Goal: Task Accomplishment & Management: Use online tool/utility

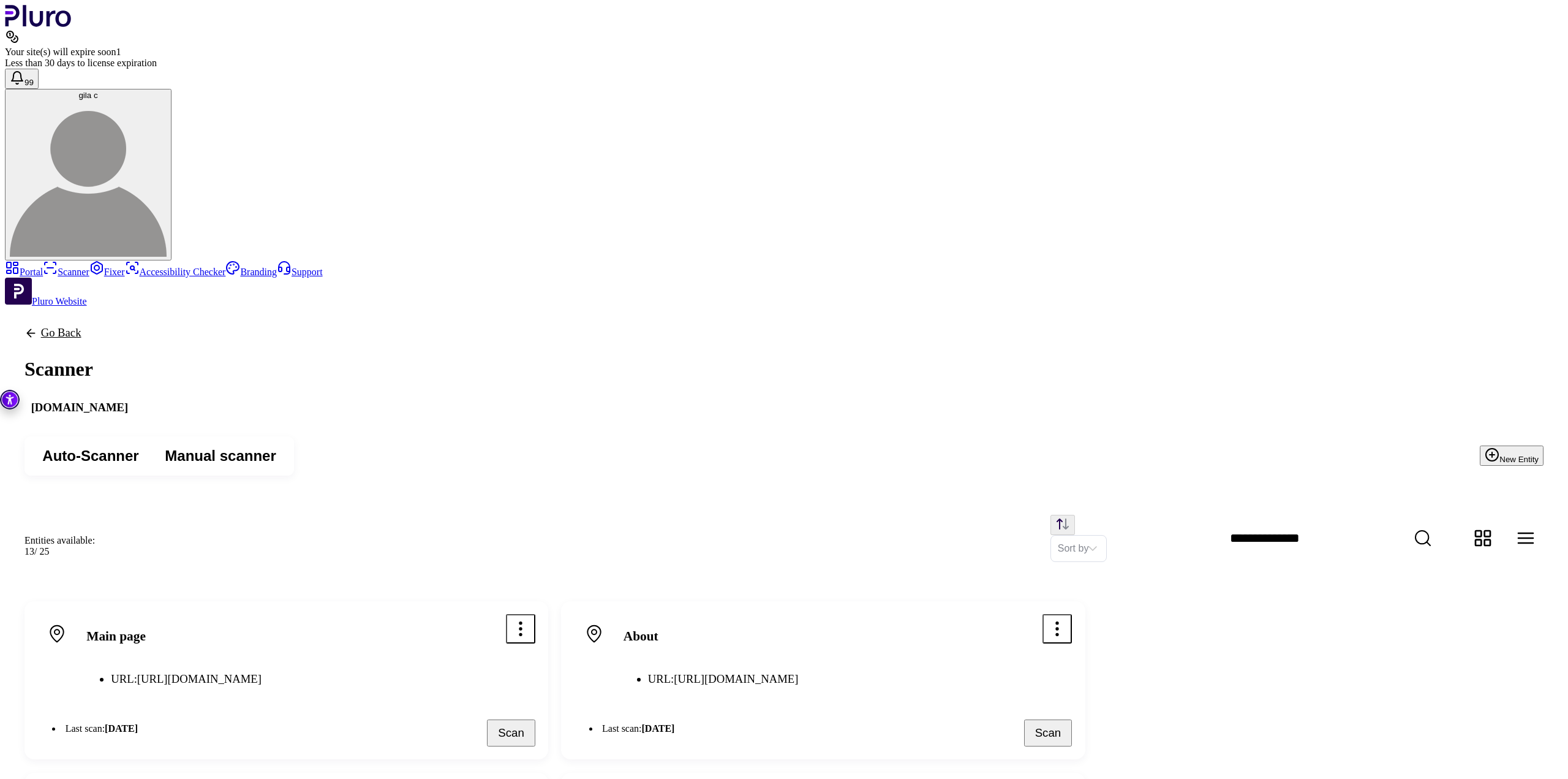
drag, startPoint x: 941, startPoint y: 211, endPoint x: 636, endPoint y: 201, distance: 305.2
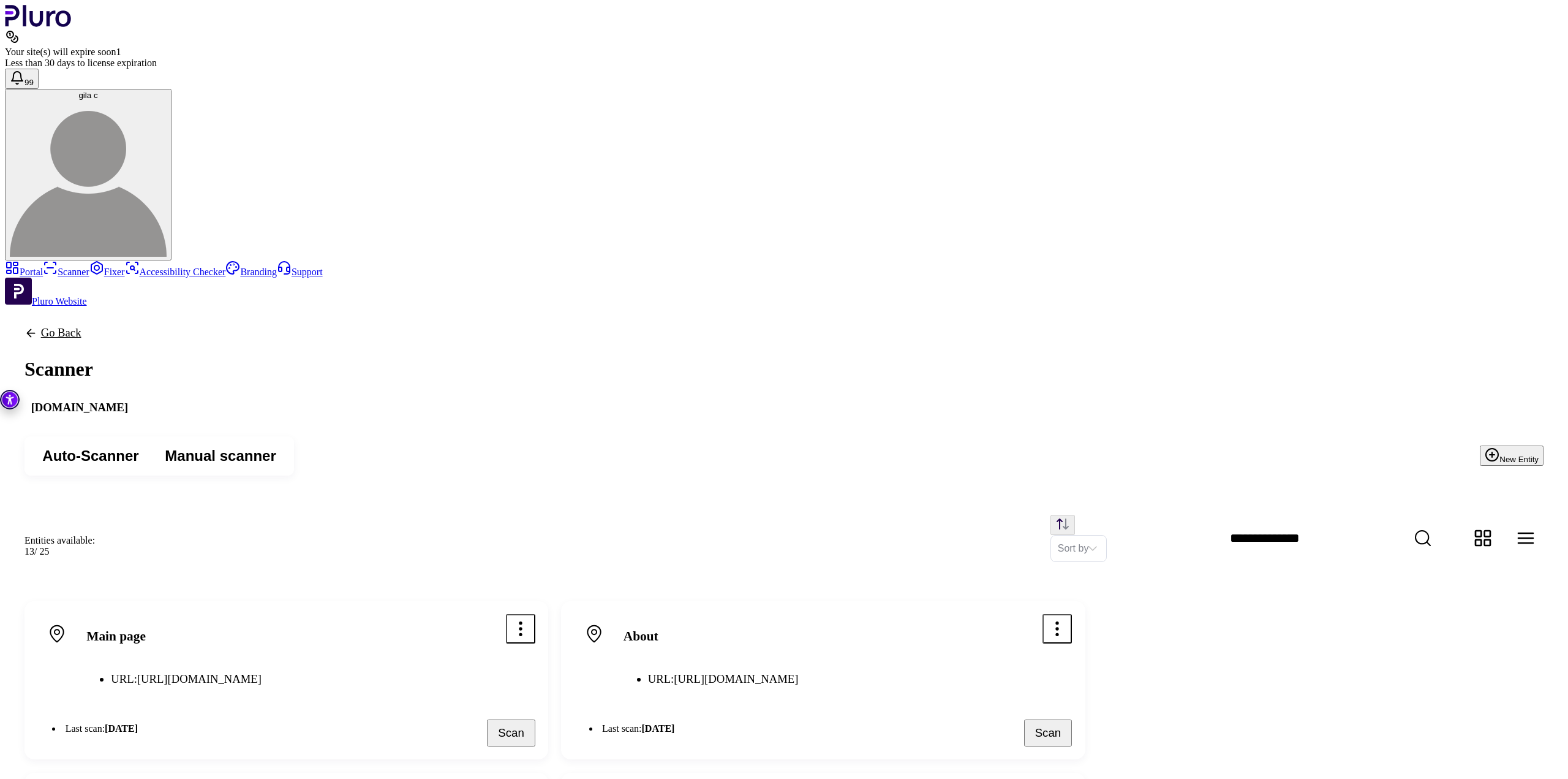
drag, startPoint x: 647, startPoint y: 358, endPoint x: 871, endPoint y: 425, distance: 233.8
drag, startPoint x: 875, startPoint y: 434, endPoint x: 728, endPoint y: 391, distance: 153.2
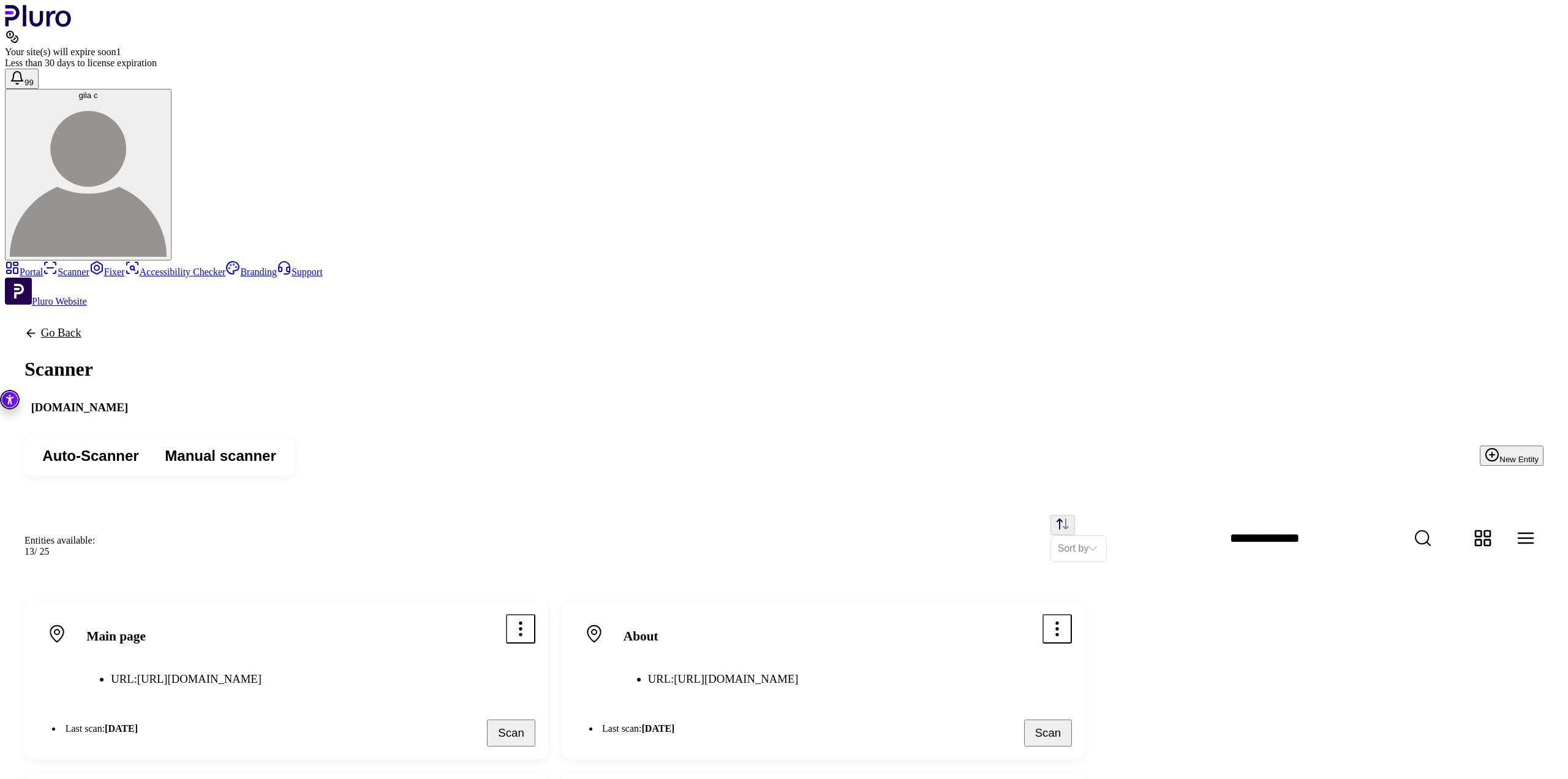
click at [275, 446] on span "Manual scanner" at bounding box center [220, 455] width 111 height 19
click at [61, 267] on link "Scanner" at bounding box center [66, 272] width 47 height 10
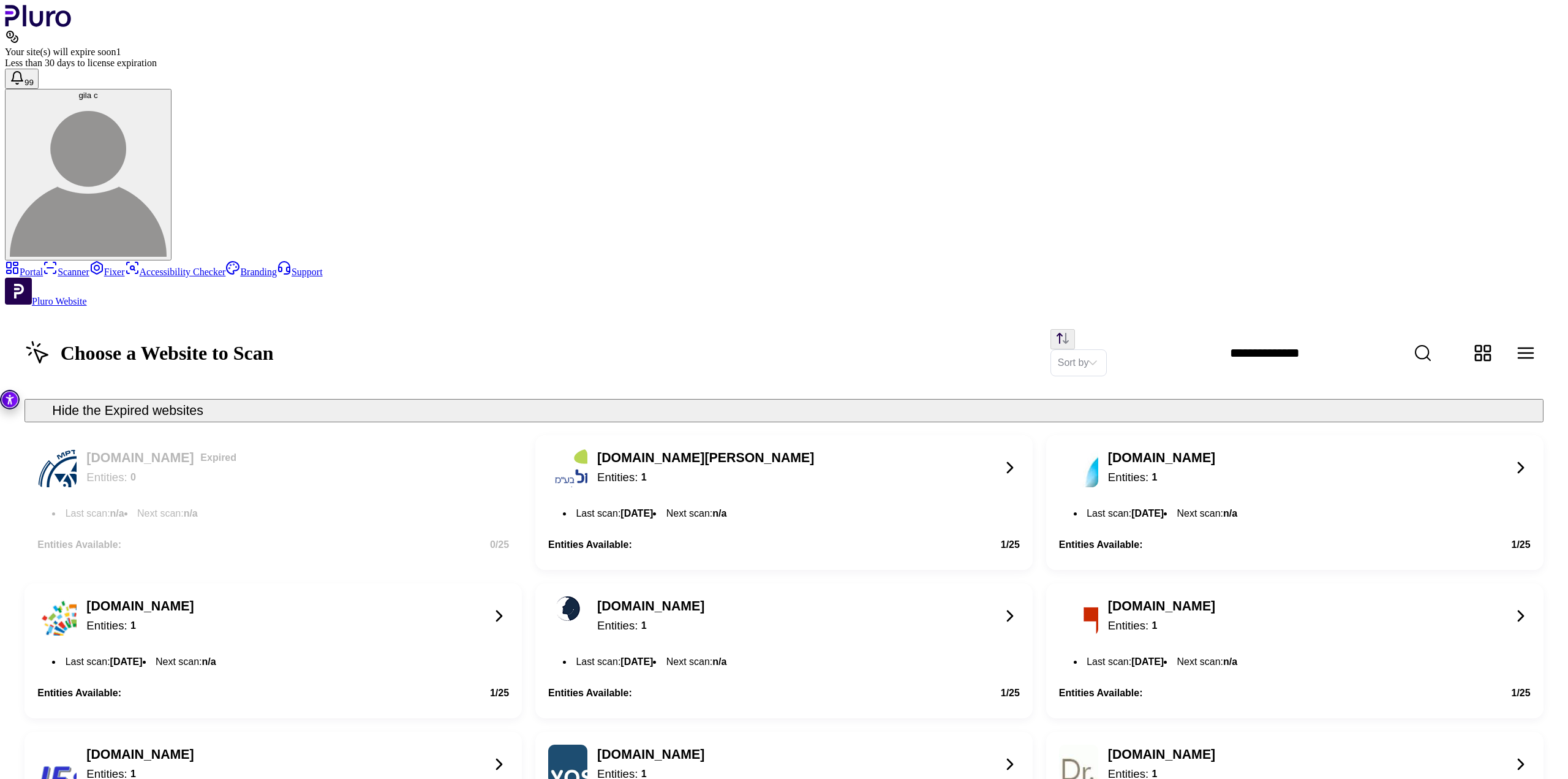
scroll to position [1067, 0]
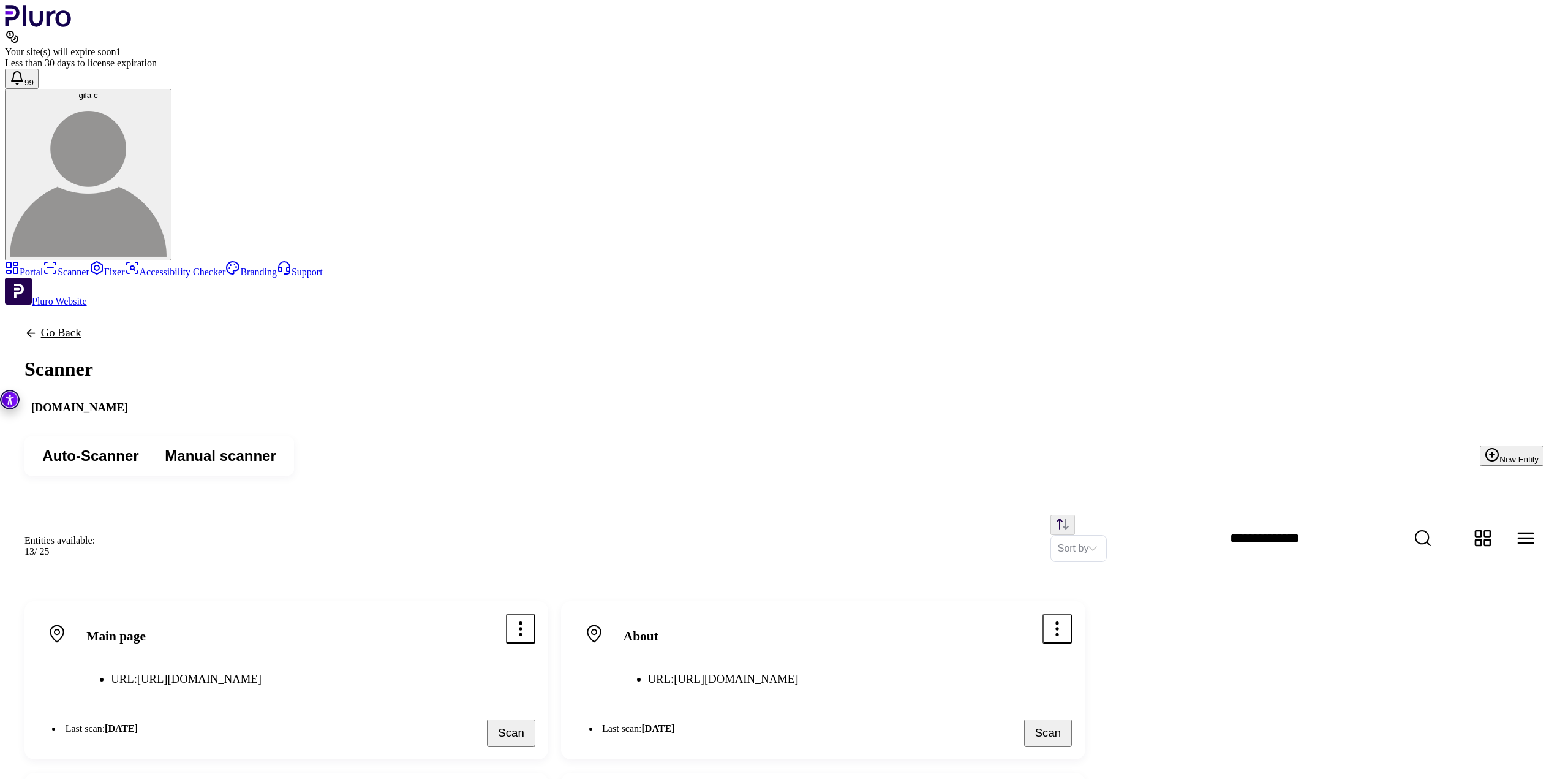
scroll to position [61, 0]
click at [800, 515] on div "Sort by" at bounding box center [829, 539] width 1429 height 47
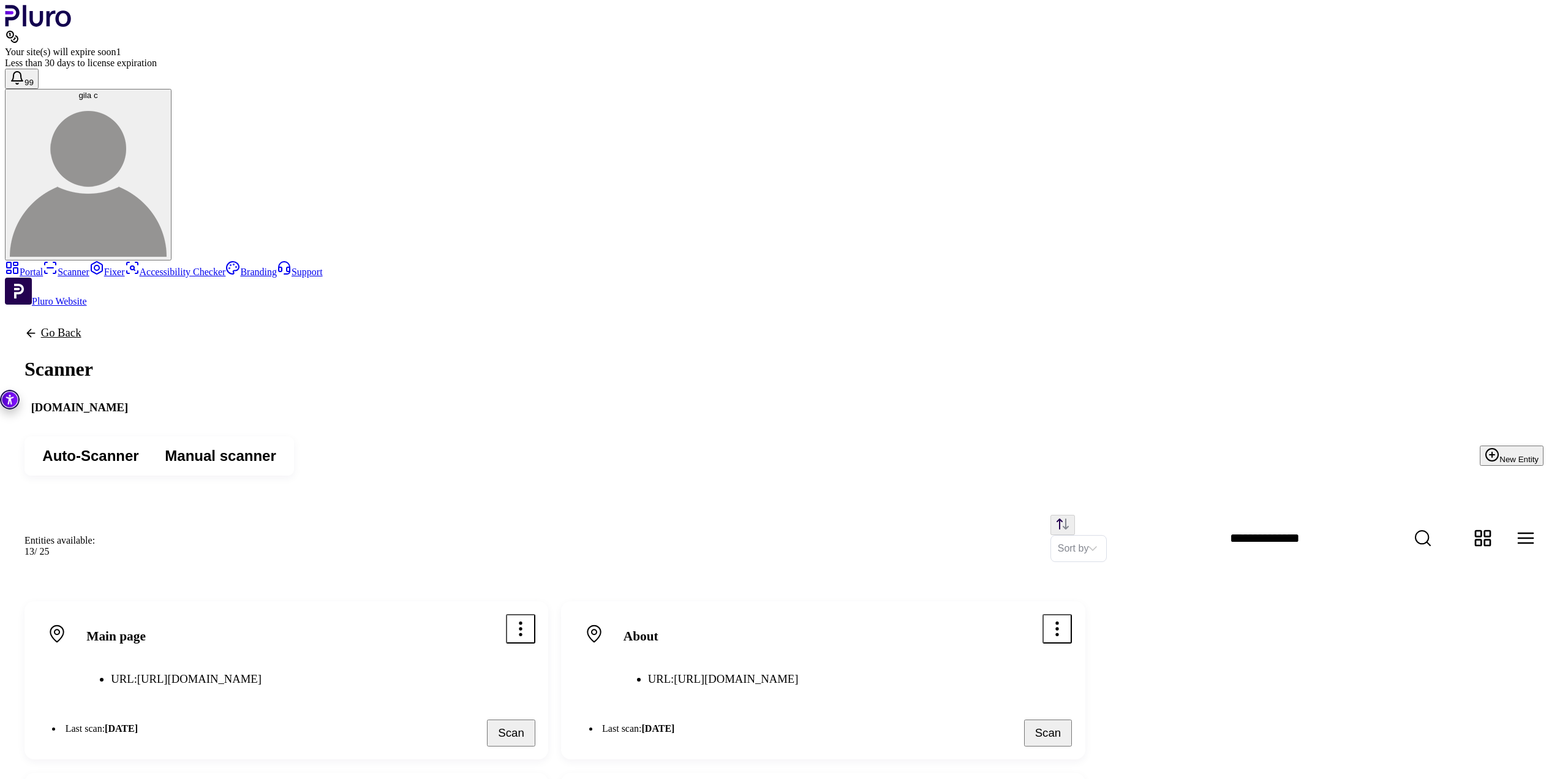
click at [1480, 445] on button "New Entity" at bounding box center [1511, 455] width 64 height 20
type input "*******"
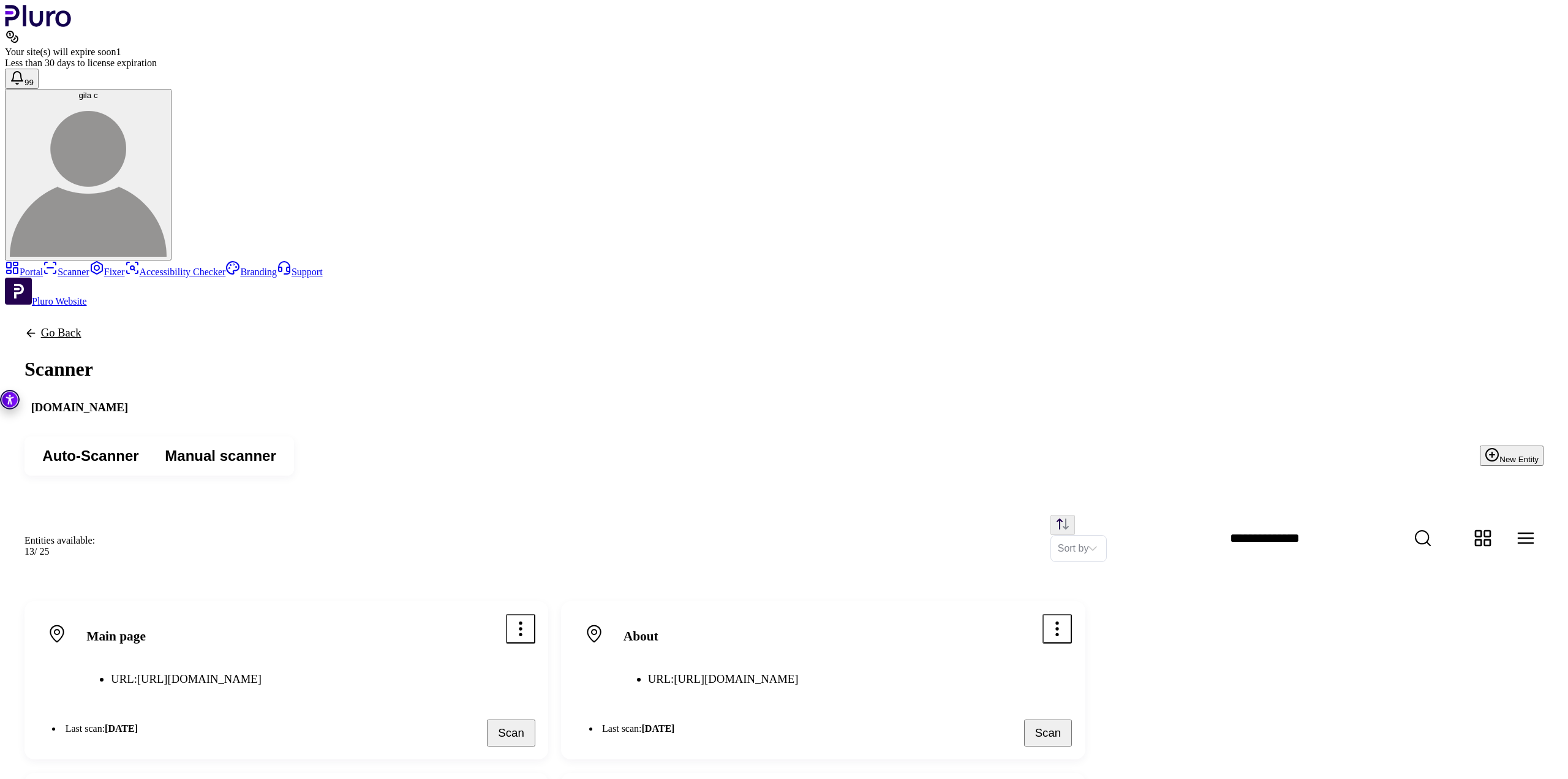
paste input "**********"
paste input "text"
type input "******"
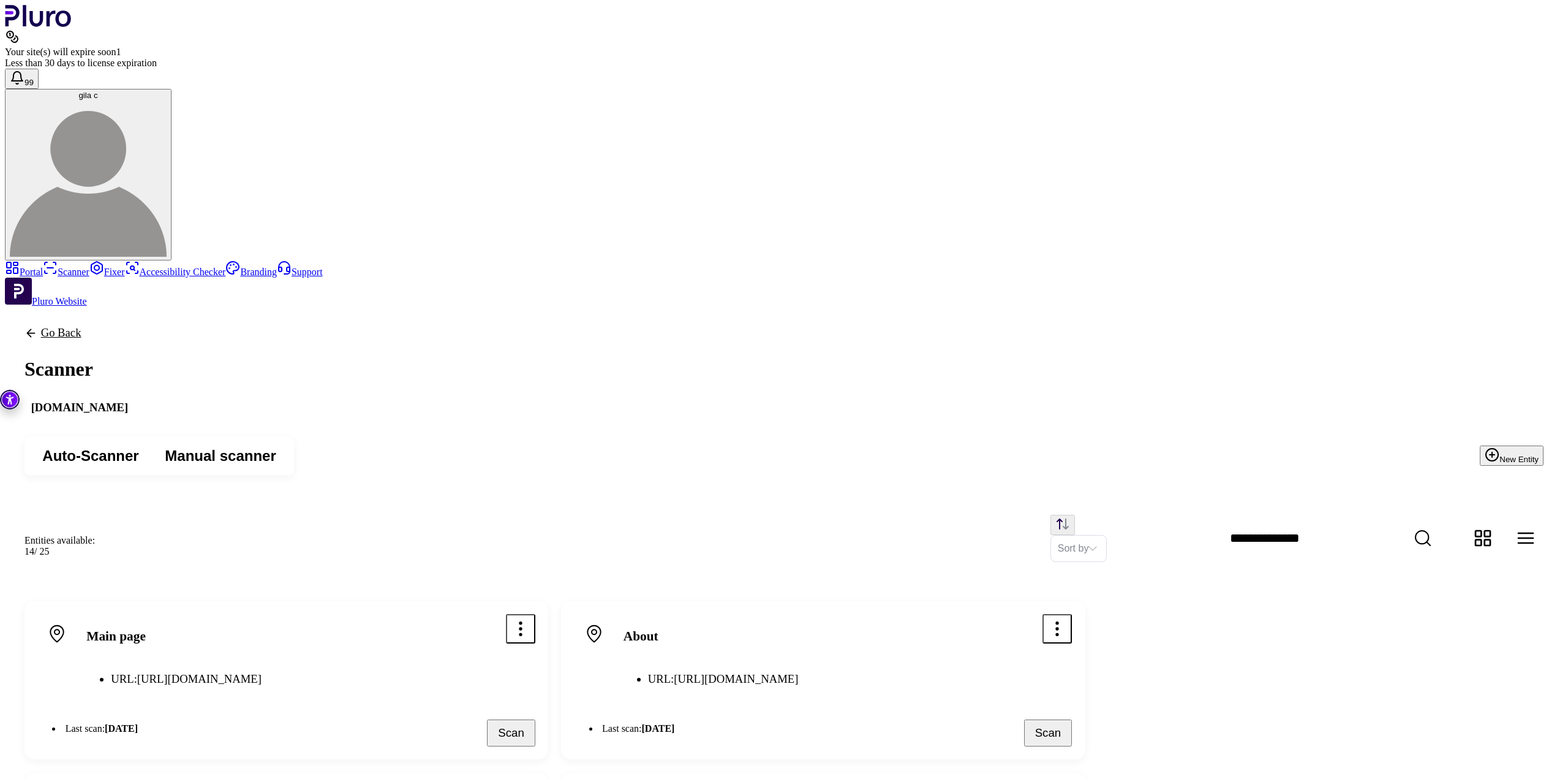
click at [887, 515] on div "Sort by" at bounding box center [829, 539] width 1429 height 47
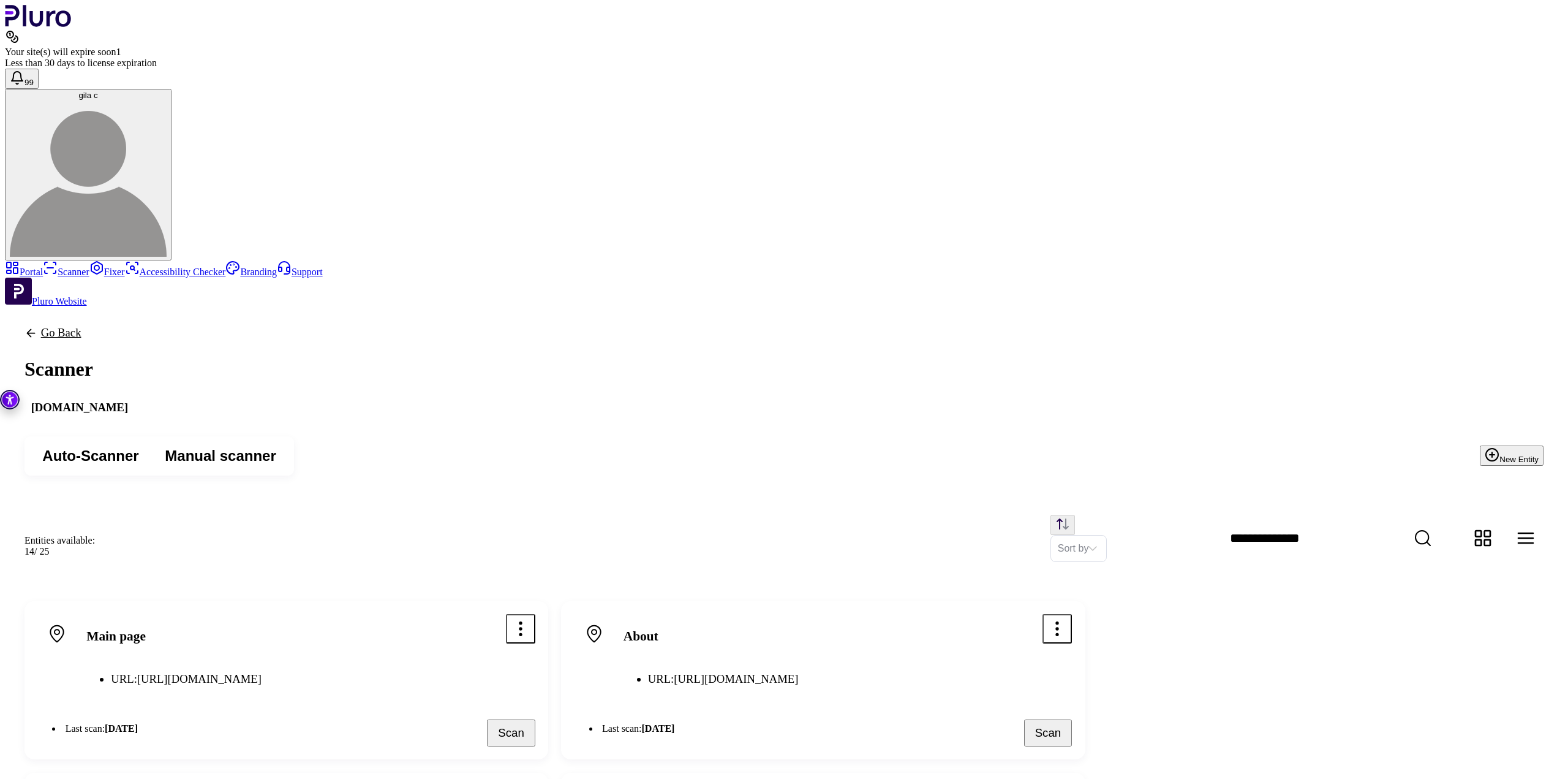
drag, startPoint x: 650, startPoint y: 363, endPoint x: 857, endPoint y: 420, distance: 214.7
drag, startPoint x: 875, startPoint y: 432, endPoint x: 700, endPoint y: 393, distance: 179.3
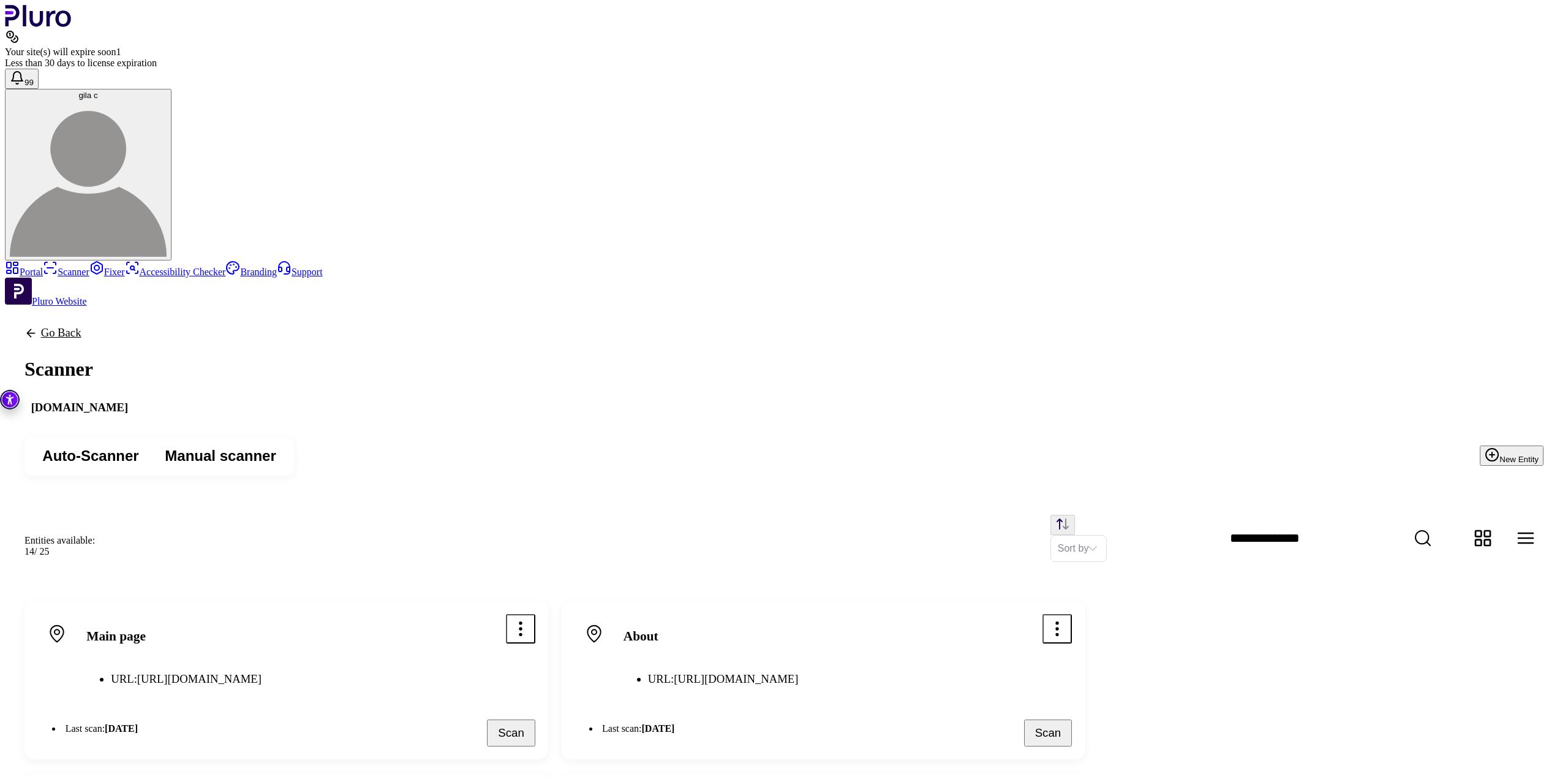
scroll to position [0, 0]
click at [71, 267] on link "Scanner" at bounding box center [66, 272] width 47 height 10
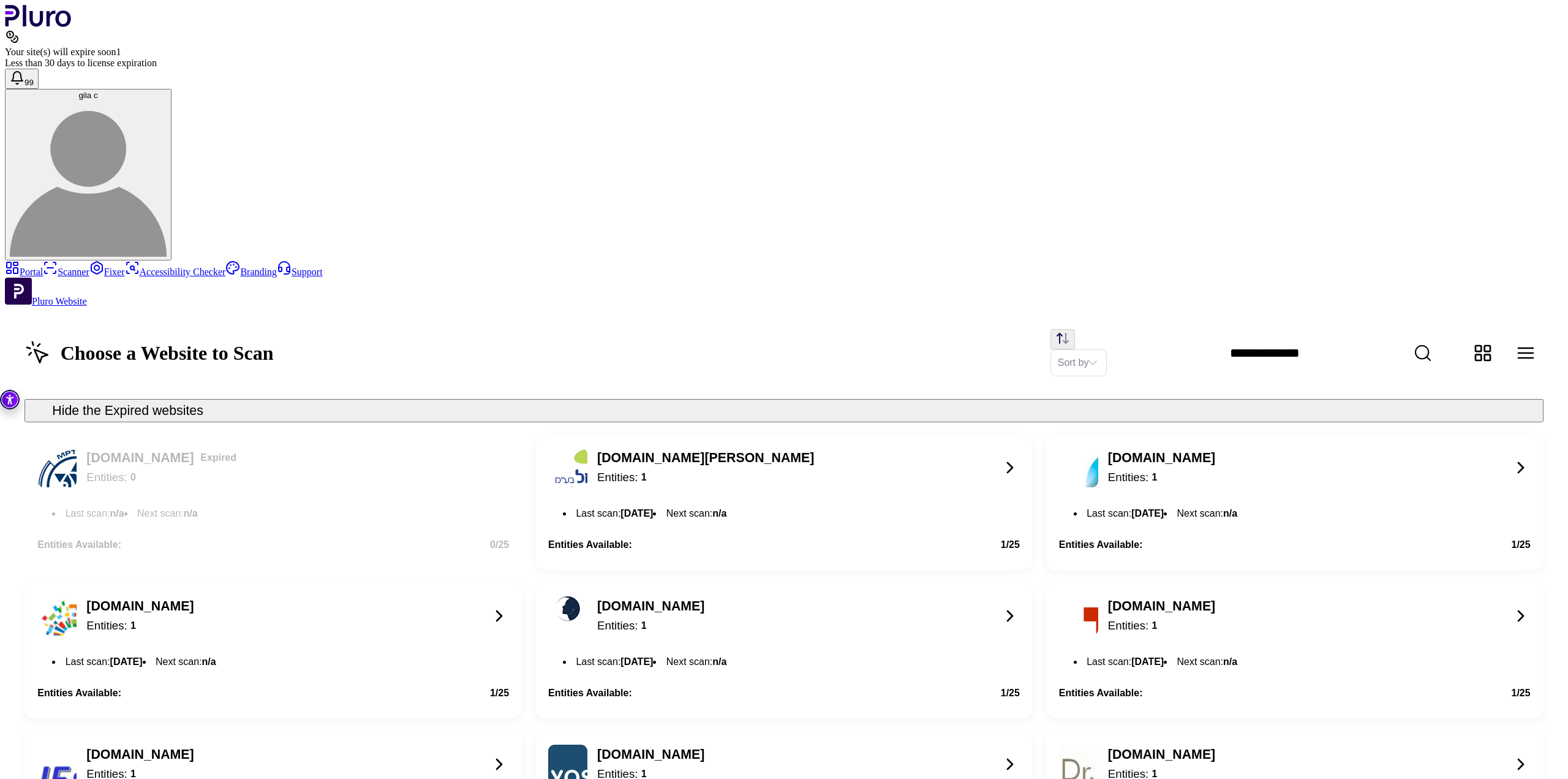
scroll to position [1067, 0]
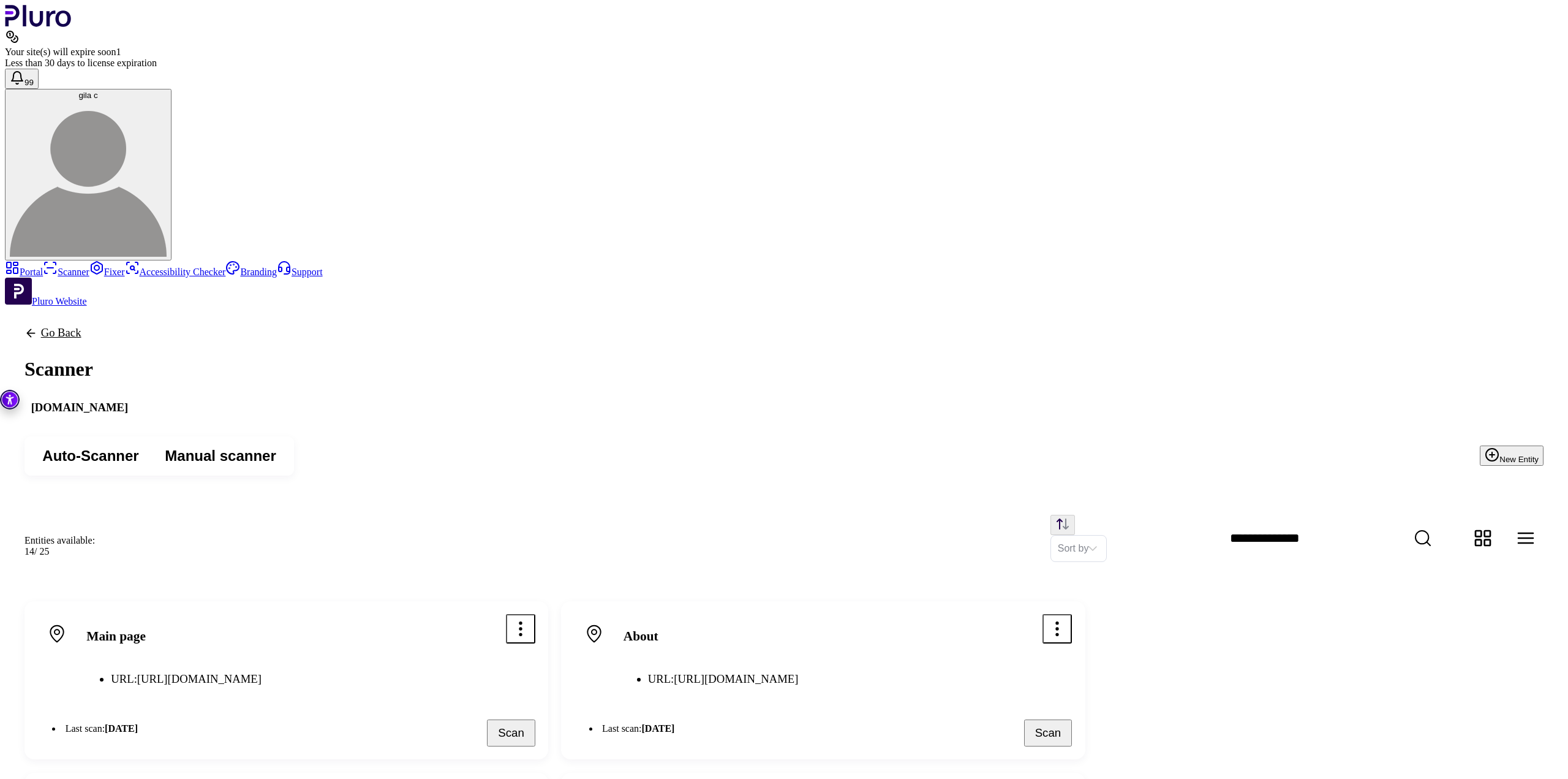
click at [89, 267] on link "Fixer" at bounding box center [106, 272] width 35 height 10
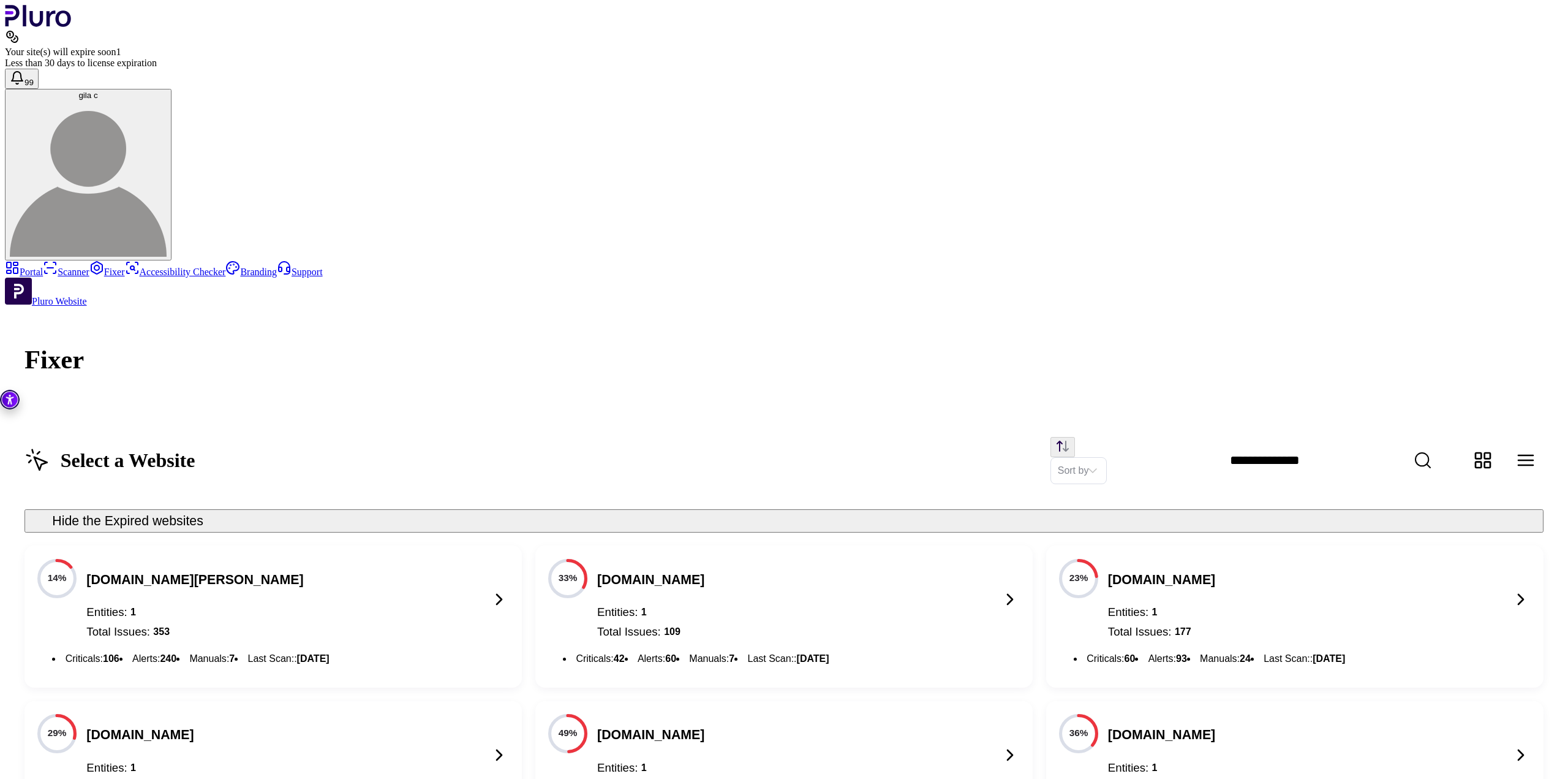
click at [125, 271] on link "Accessibility Checker" at bounding box center [175, 272] width 101 height 10
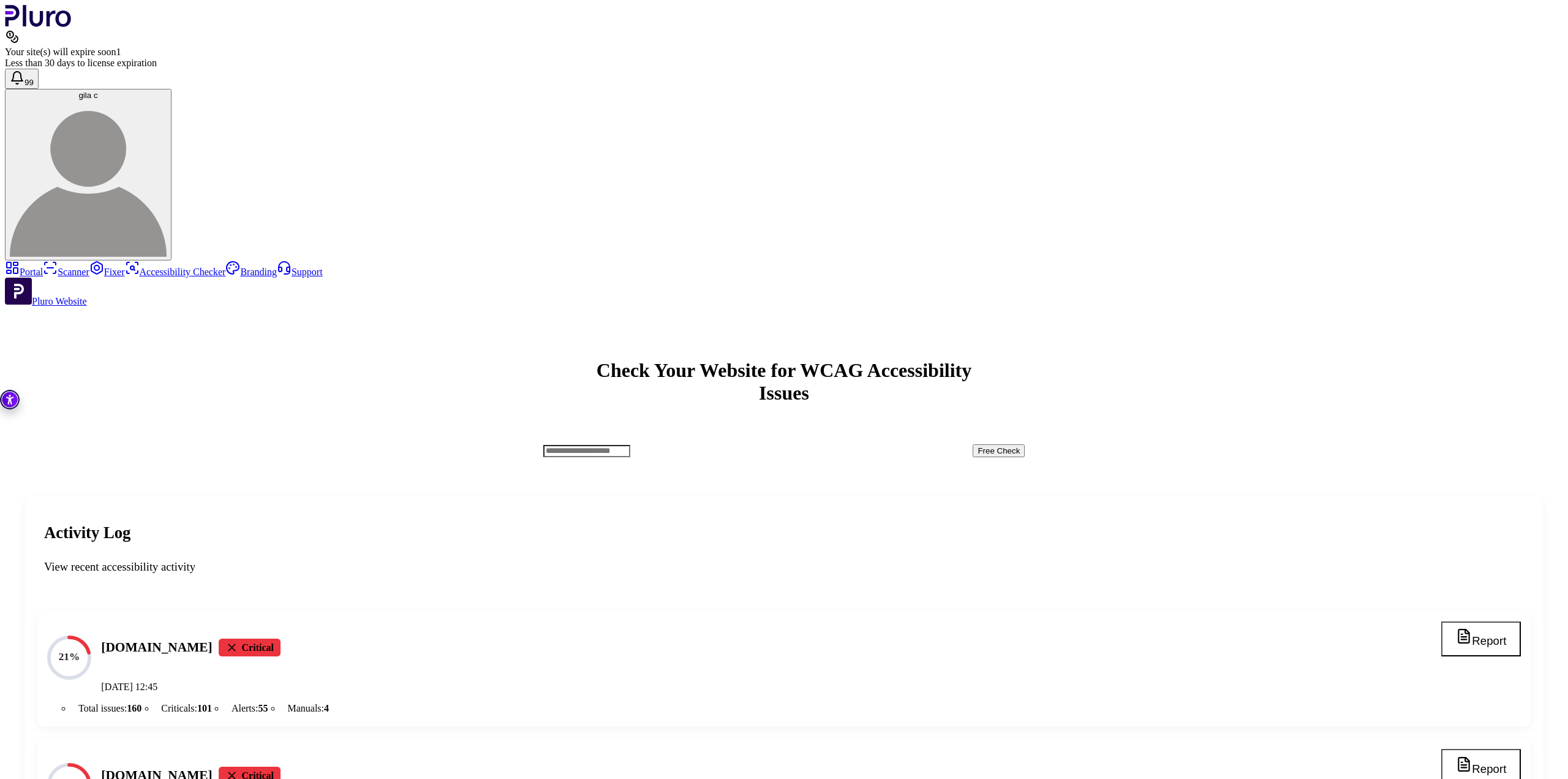
click at [212, 639] on h4 "[DOMAIN_NAME]" at bounding box center [157, 647] width 111 height 18
click at [81, 651] on text "21%" at bounding box center [70, 657] width 22 height 12
drag, startPoint x: 430, startPoint y: 363, endPoint x: 312, endPoint y: 362, distance: 118.0
click at [312, 621] on div "[DOMAIN_NAME] Critical" at bounding box center [758, 647] width 1313 height 53
copy h4 "[DOMAIN_NAME]"
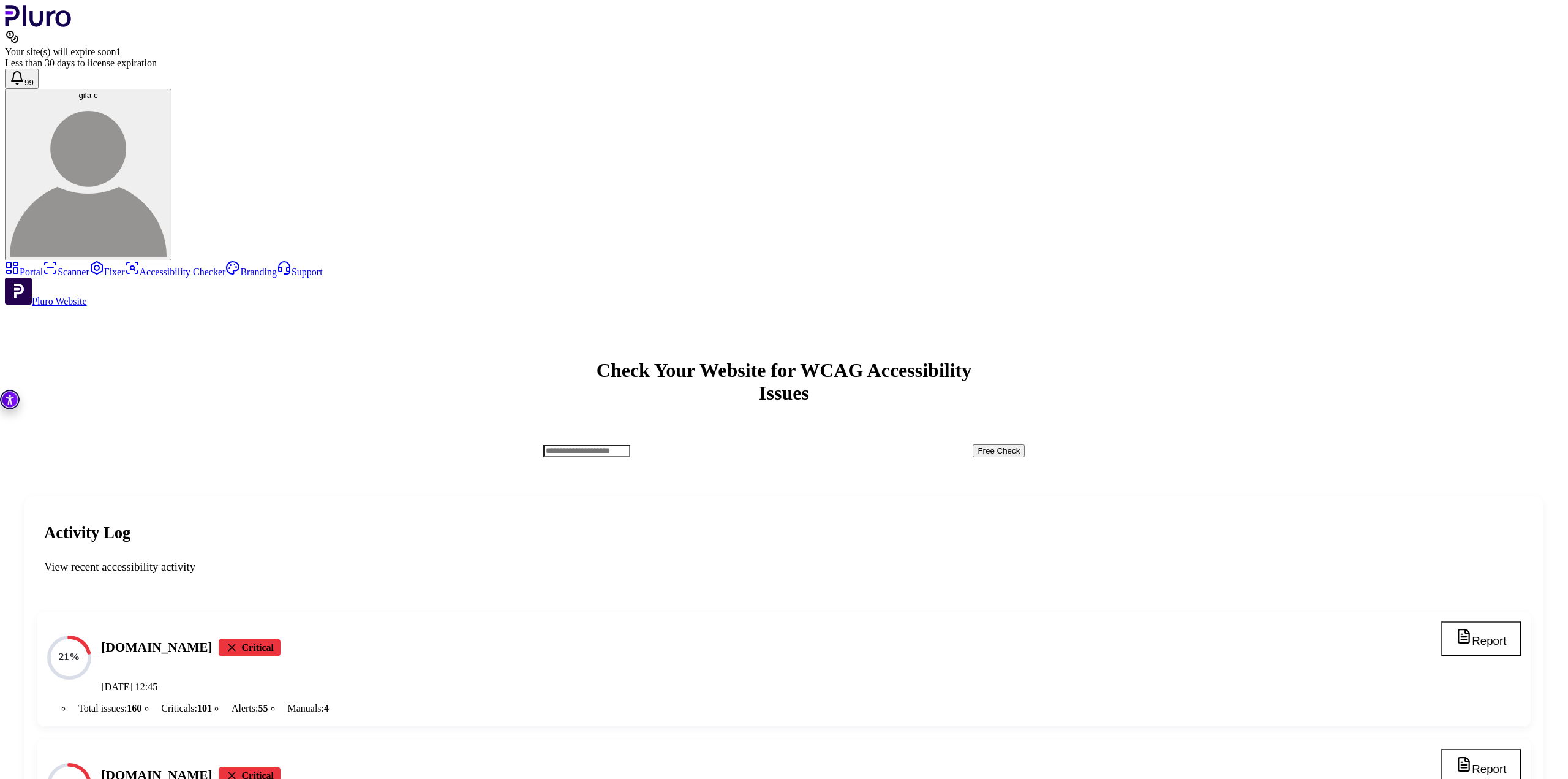
click at [631, 445] on input "Accessibility checker form" at bounding box center [587, 450] width 87 height 12
paste input "**********"
click at [1018, 445] on button "Free Check" at bounding box center [999, 451] width 52 height 13
click at [631, 445] on input "**********" at bounding box center [587, 450] width 87 height 12
paste input "*********"
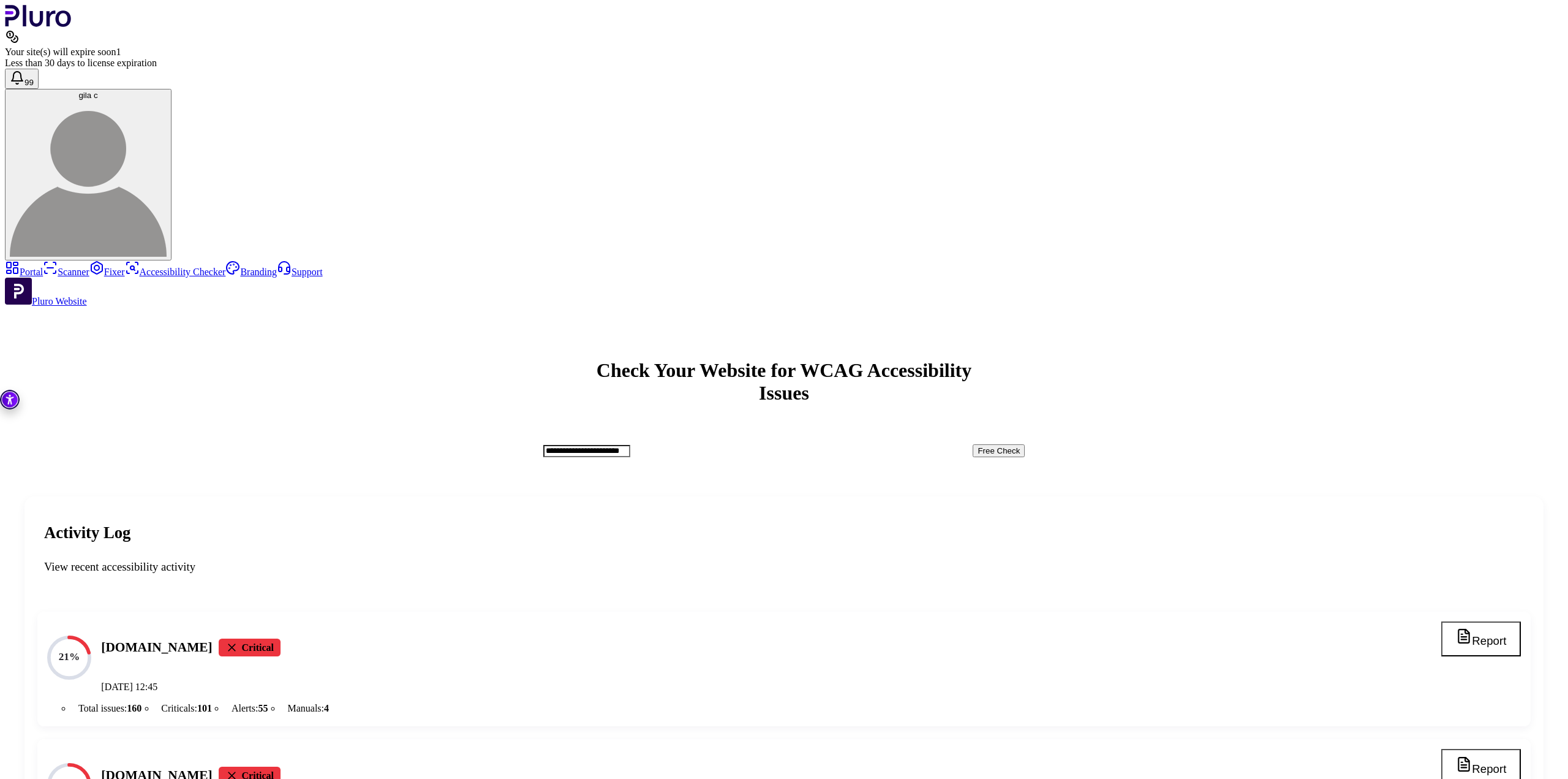
type input "**********"
click at [1024, 445] on button "Free Check" at bounding box center [999, 451] width 52 height 13
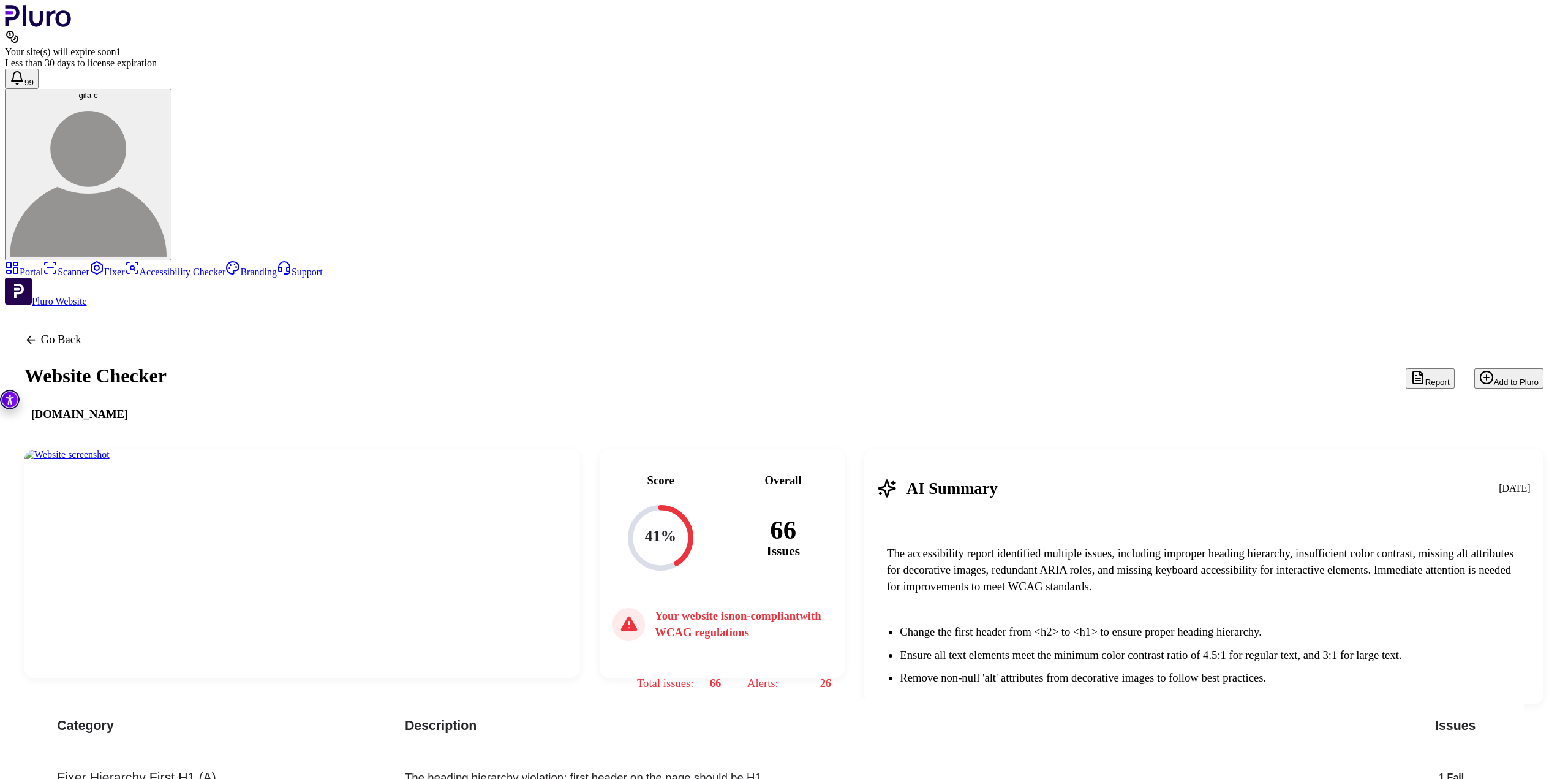
click at [75, 267] on link "Scanner" at bounding box center [66, 272] width 47 height 10
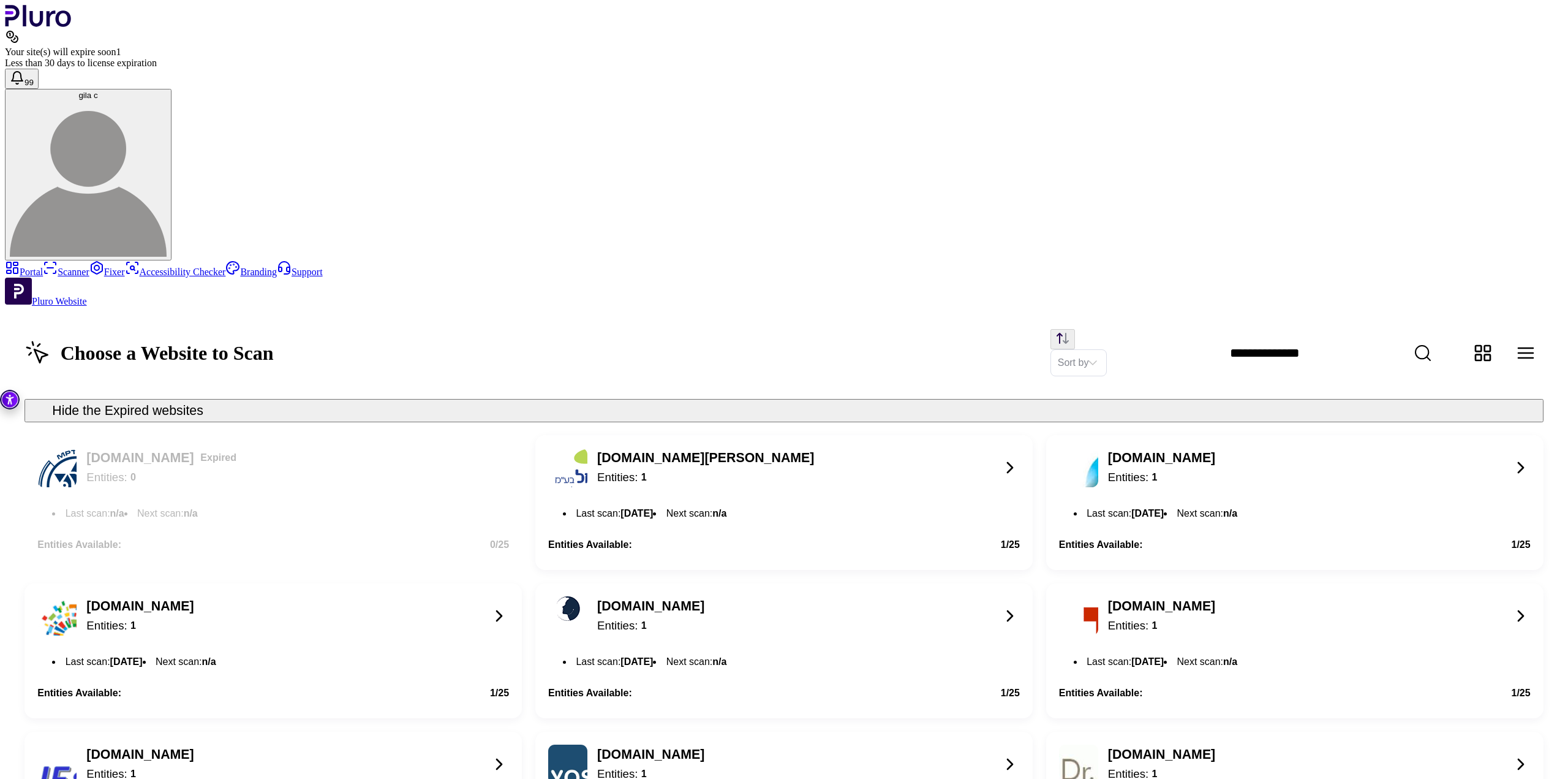
scroll to position [1067, 0]
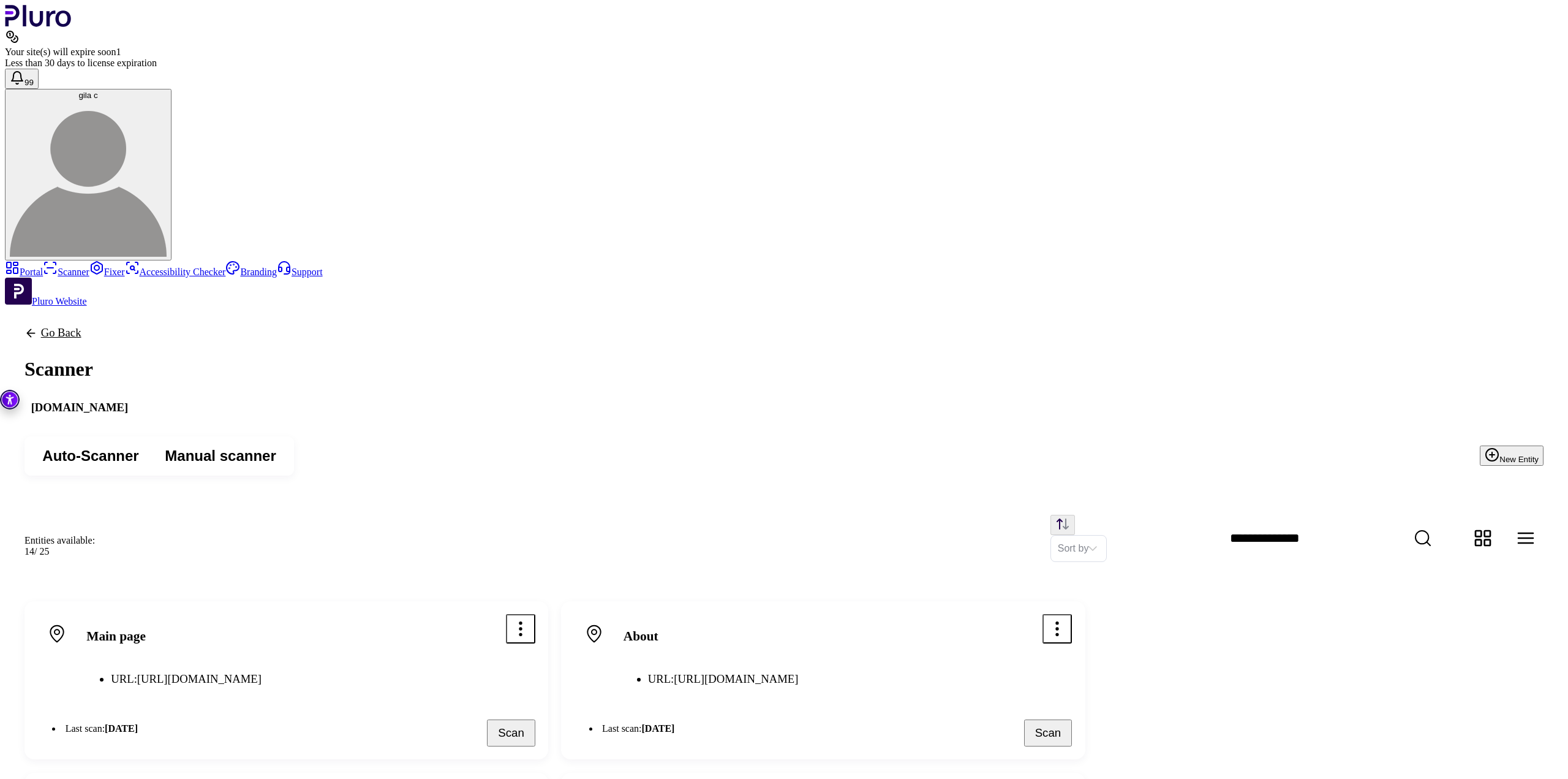
scroll to position [61, 0]
